Goal: Task Accomplishment & Management: Manage account settings

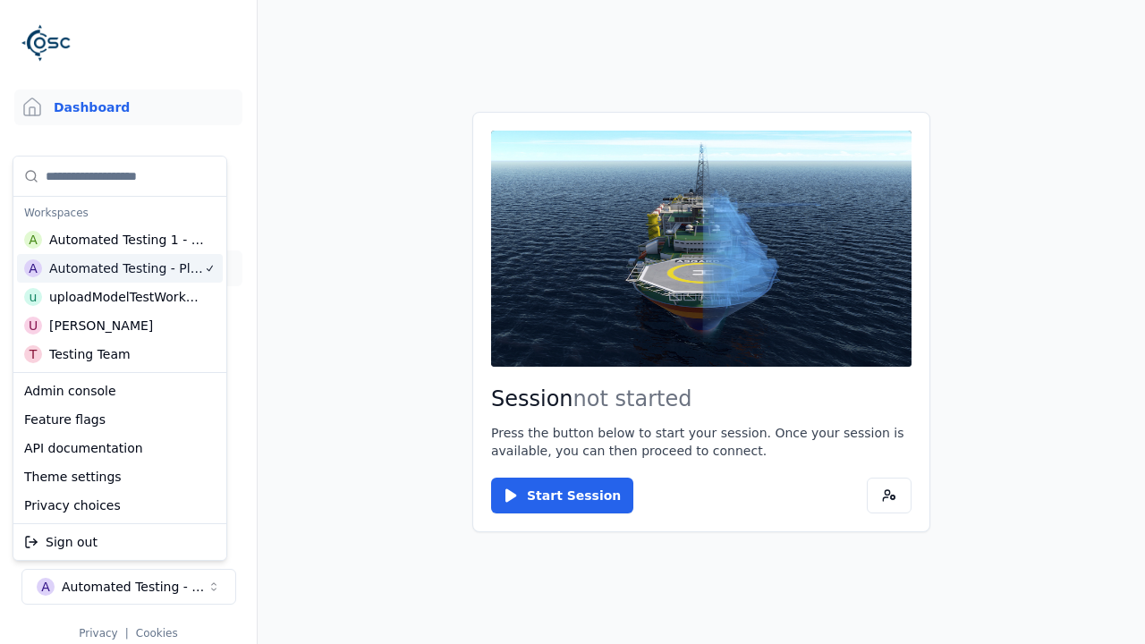
click at [128, 268] on link "Datasets" at bounding box center [128, 268] width 228 height 36
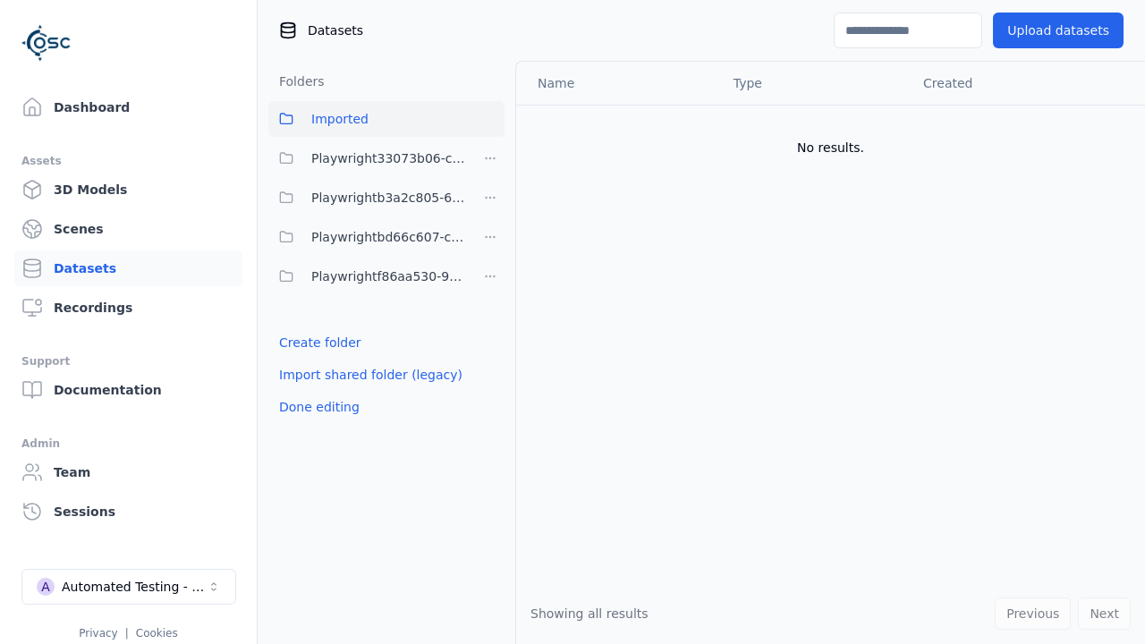
click at [315, 343] on link "Create folder" at bounding box center [320, 343] width 82 height 18
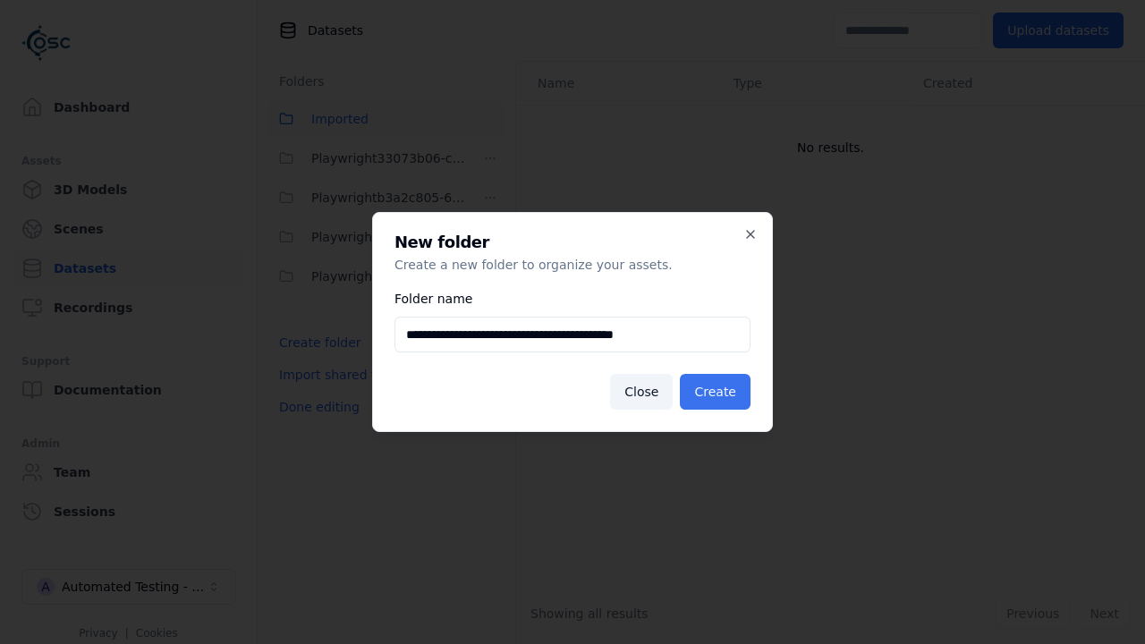
type input "**********"
click at [718, 392] on button "Create" at bounding box center [715, 392] width 71 height 36
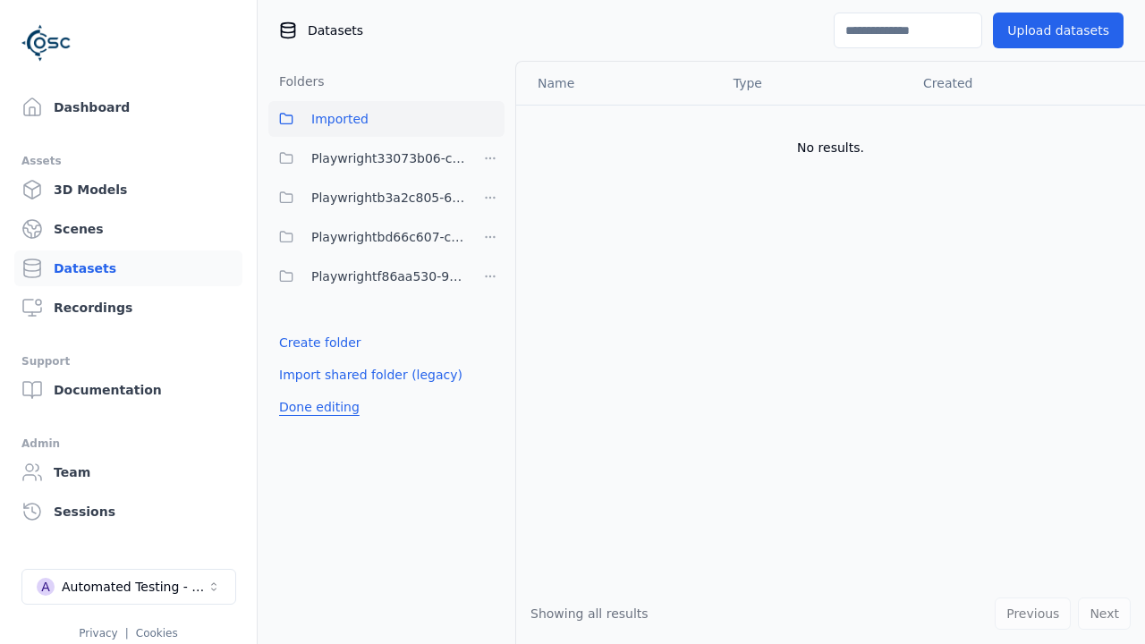
click at [315, 423] on button "Done editing" at bounding box center [319, 407] width 102 height 32
click at [299, 391] on button "Done editing" at bounding box center [319, 407] width 102 height 32
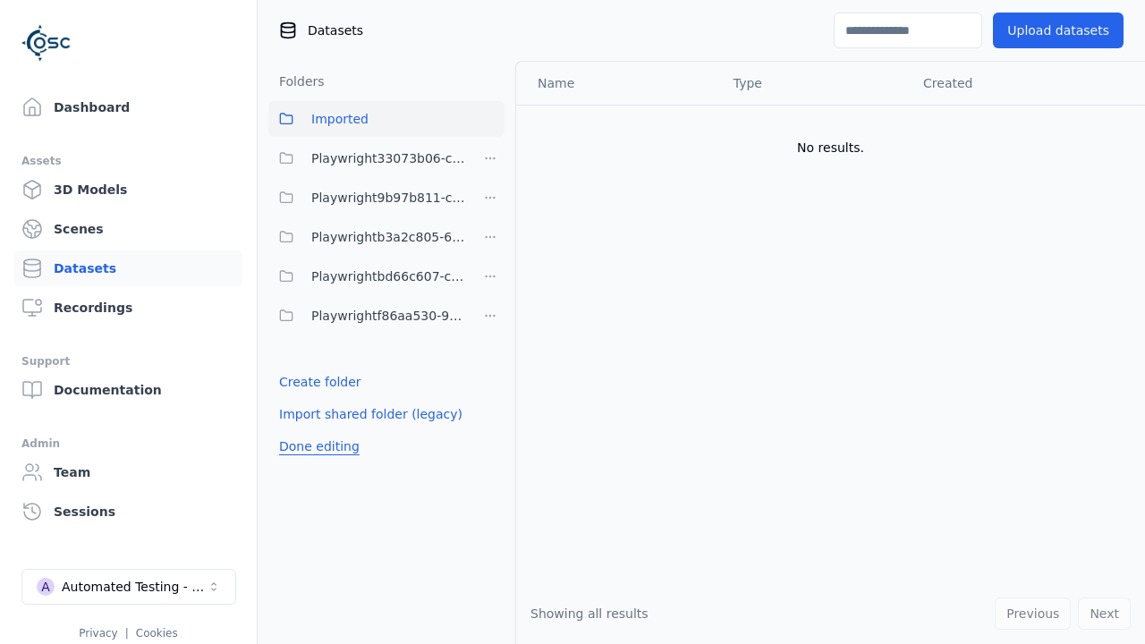
click at [490, 198] on html "Support Dashboard Assets 3D Models Scenes Datasets Recordings Support Documenta…" at bounding box center [572, 322] width 1145 height 644
click at [489, 291] on div "Rename" at bounding box center [497, 291] width 120 height 29
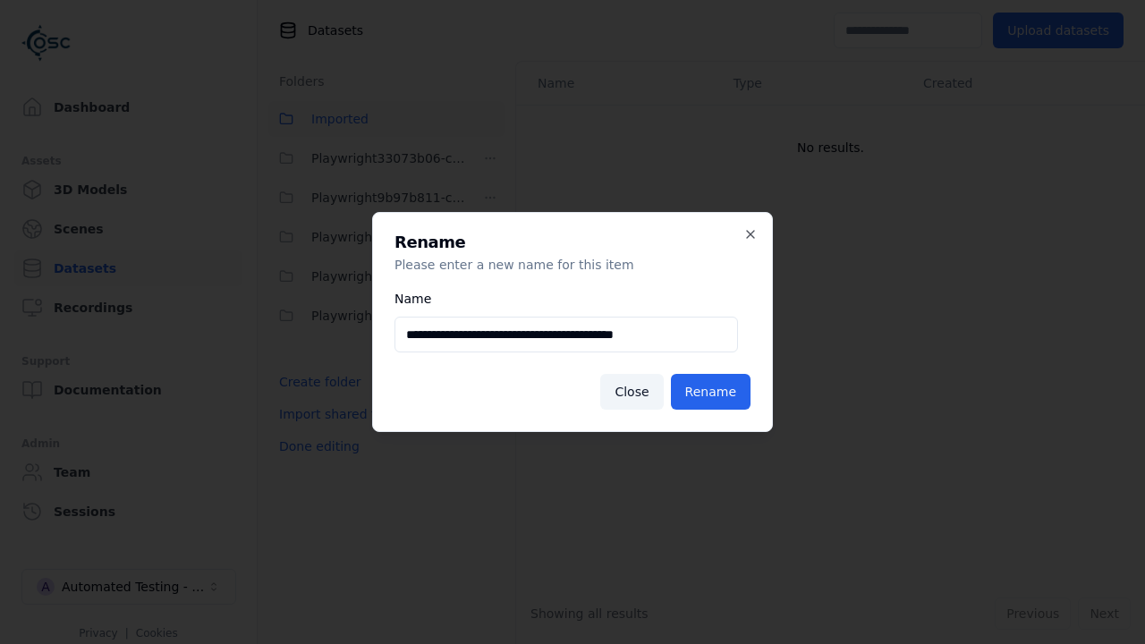
click at [565, 335] on input "**********" at bounding box center [567, 335] width 344 height 36
type input "**********"
click at [714, 392] on button "Rename" at bounding box center [711, 392] width 80 height 36
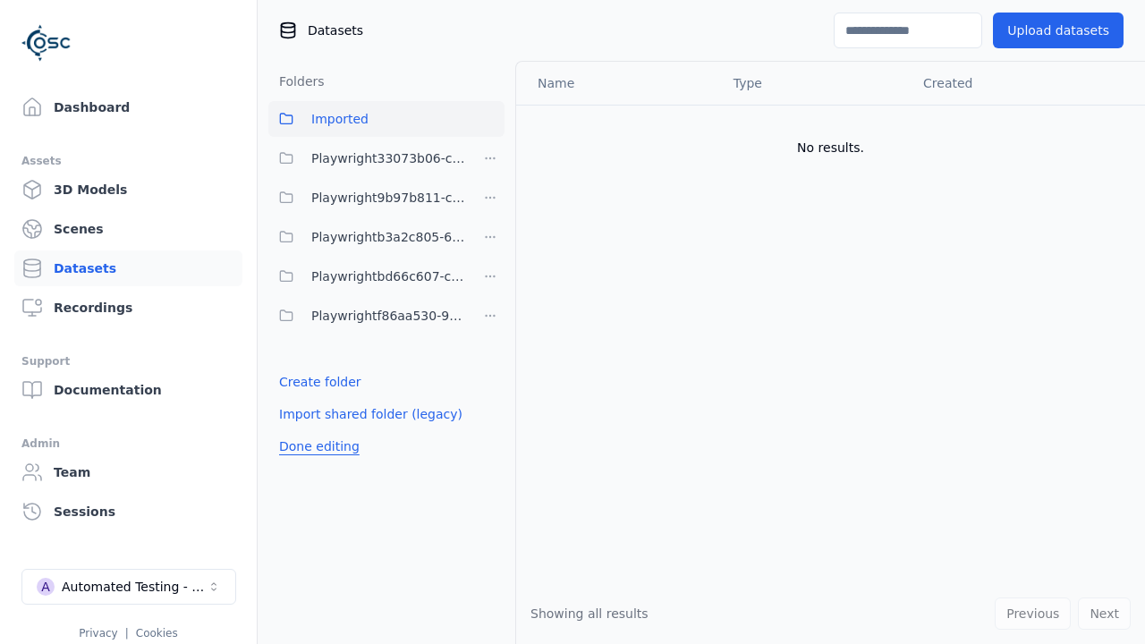
click at [315, 446] on button "Done editing" at bounding box center [319, 446] width 102 height 32
click at [299, 430] on button "Done editing" at bounding box center [319, 446] width 102 height 32
click at [490, 198] on html "Support Dashboard Assets 3D Models Scenes Datasets Recordings Support Documenta…" at bounding box center [572, 322] width 1145 height 644
click at [489, 319] on div "Delete" at bounding box center [497, 320] width 120 height 29
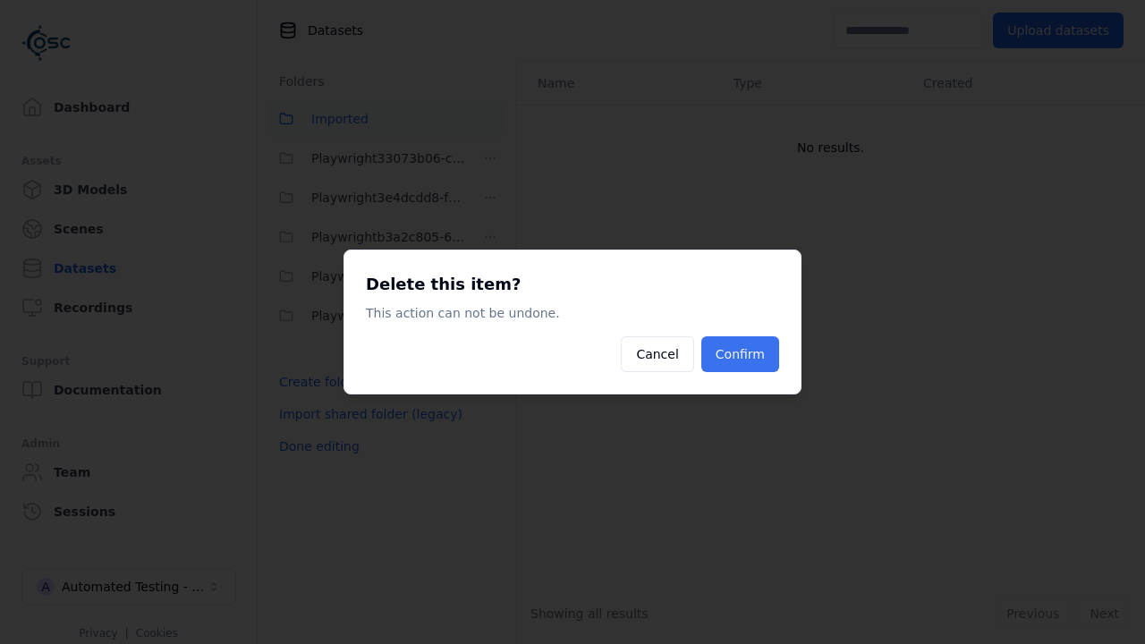
click at [742, 354] on button "Confirm" at bounding box center [740, 354] width 78 height 36
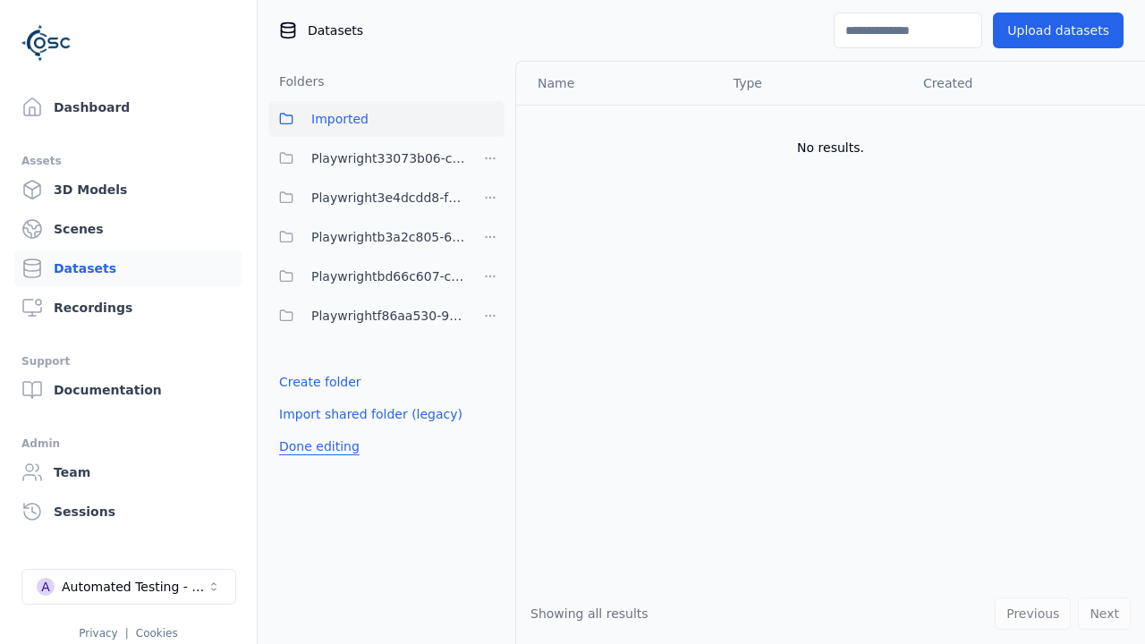
click at [315, 430] on button "Done editing" at bounding box center [319, 446] width 102 height 32
